Goal: Check status: Check status

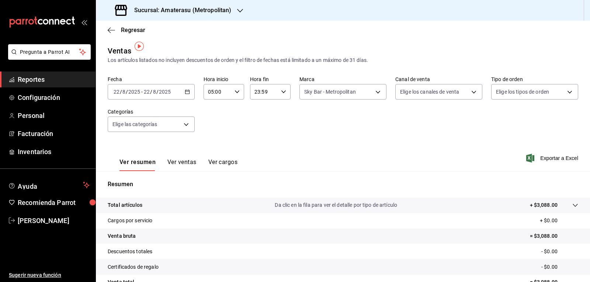
scroll to position [5, 0]
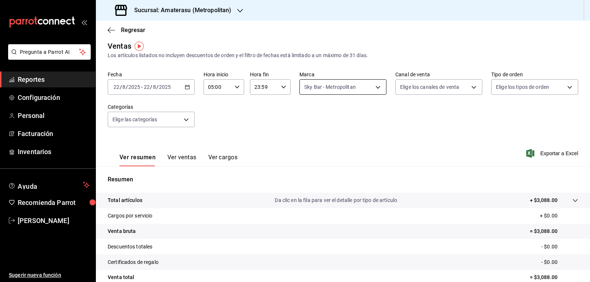
click at [305, 85] on body "Pregunta a Parrot AI Reportes Configuración Personal Facturación Inventarios Ay…" at bounding box center [295, 141] width 590 height 282
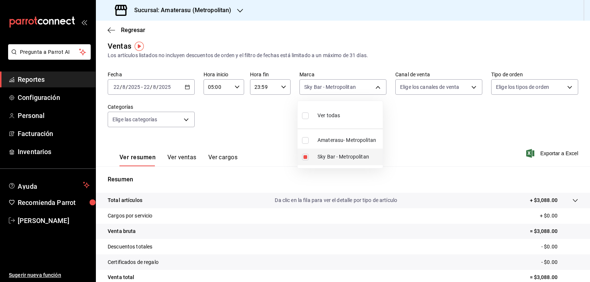
click at [303, 154] on input "checkbox" at bounding box center [305, 157] width 7 height 7
checkbox input "false"
click at [306, 141] on input "checkbox" at bounding box center [305, 140] width 7 height 7
checkbox input "true"
type input "e4cd7fcb-d45b-43ae-a99f-ad4ccfcd9032"
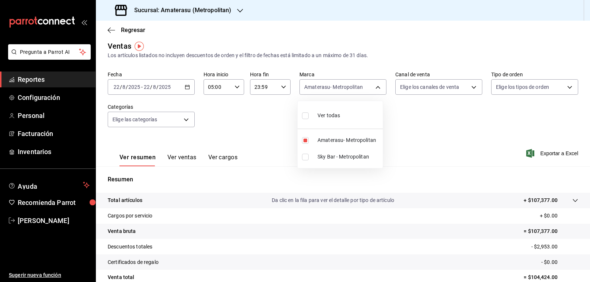
click at [396, 138] on div at bounding box center [295, 141] width 590 height 282
click at [396, 138] on div "Ver resumen Ver ventas Ver cargos Exportar a Excel" at bounding box center [343, 151] width 494 height 30
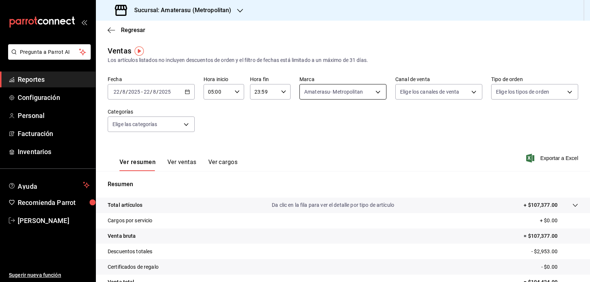
click at [301, 88] on body "Pregunta a Parrot AI Reportes Configuración Personal Facturación Inventarios Ay…" at bounding box center [295, 141] width 590 height 282
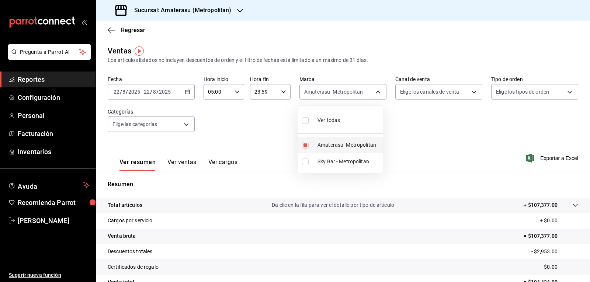
click at [308, 147] on label at bounding box center [307, 145] width 10 height 7
click at [308, 147] on input "checkbox" at bounding box center [305, 145] width 7 height 7
checkbox input "true"
type input "e4cd7fcb-d45b-43ae-a99f-ad4ccfcd9032"
click at [304, 144] on input "checkbox" at bounding box center [305, 145] width 7 height 7
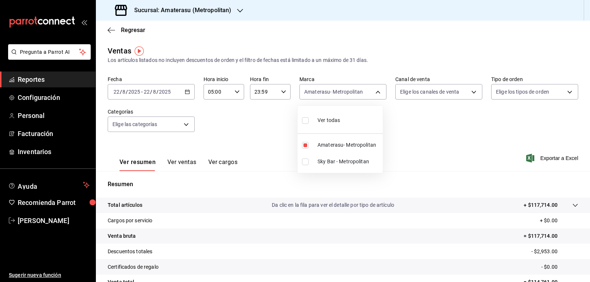
checkbox input "false"
click at [305, 163] on input "checkbox" at bounding box center [305, 161] width 7 height 7
checkbox input "true"
type input "f3afaab8-8c3d-4e49-a299-af9bdf6027b2"
click at [270, 145] on div at bounding box center [295, 141] width 590 height 282
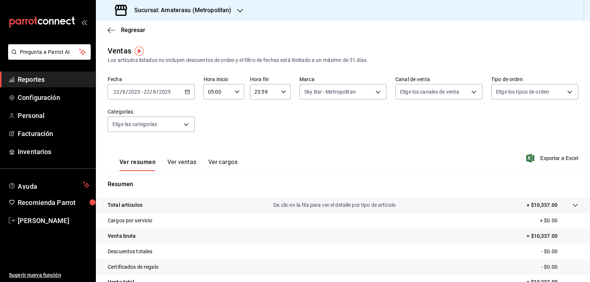
click at [270, 145] on div "Ver resumen Ver ventas Ver cargos Exportar a Excel" at bounding box center [343, 156] width 494 height 30
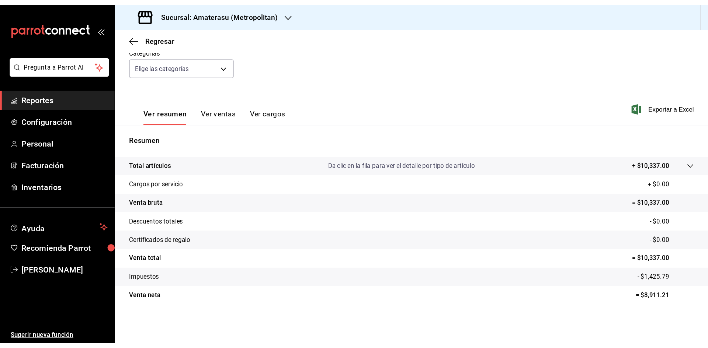
scroll to position [5, 0]
